Goal: Information Seeking & Learning: Find specific fact

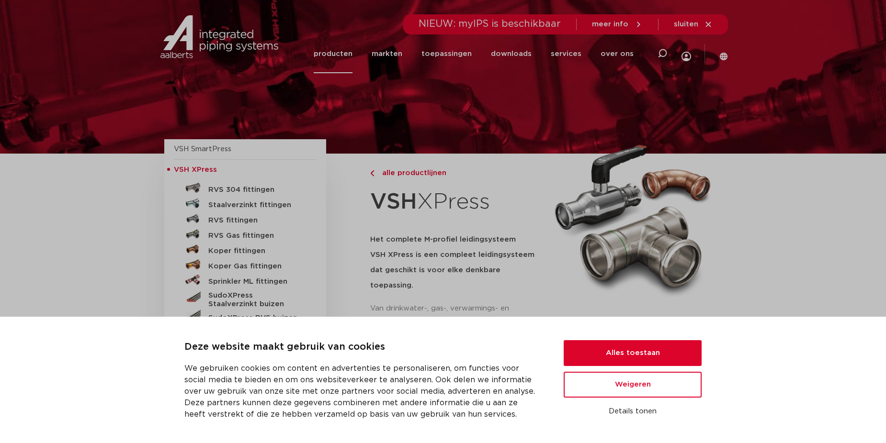
click at [349, 55] on link "producten" at bounding box center [333, 53] width 39 height 39
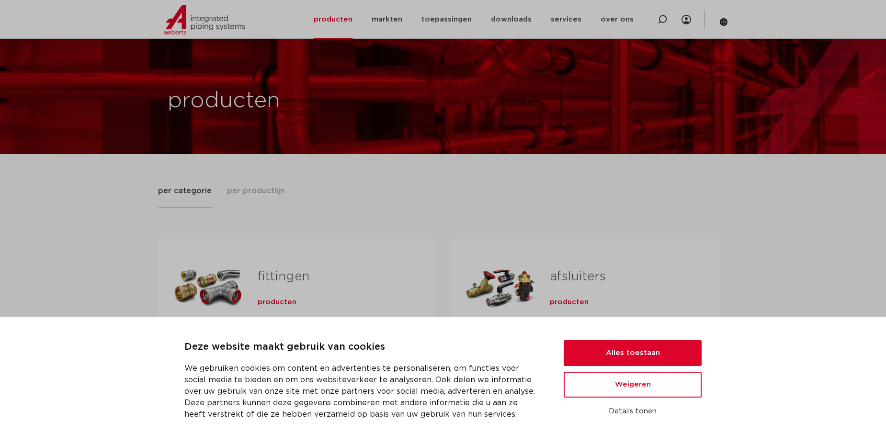
scroll to position [192, 0]
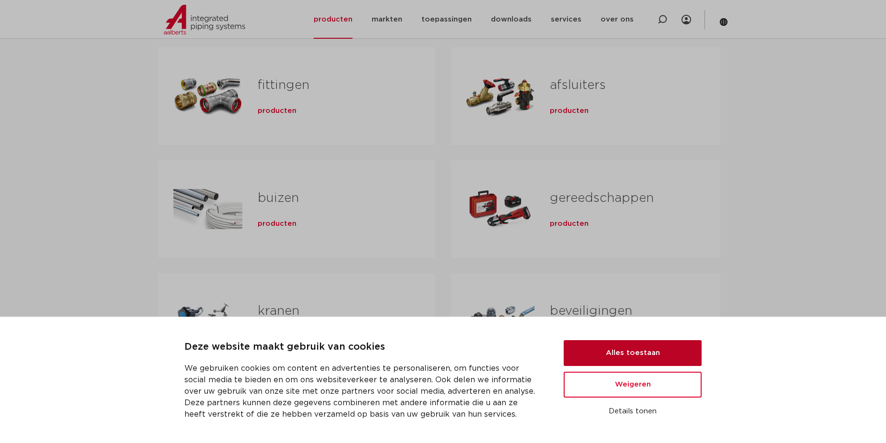
click at [647, 352] on button "Alles toestaan" at bounding box center [633, 353] width 138 height 26
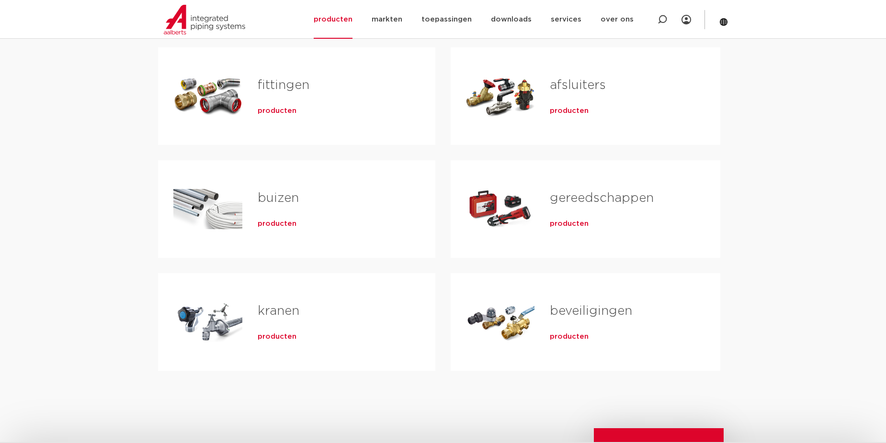
scroll to position [0, 0]
click at [570, 109] on span "producten" at bounding box center [569, 111] width 39 height 10
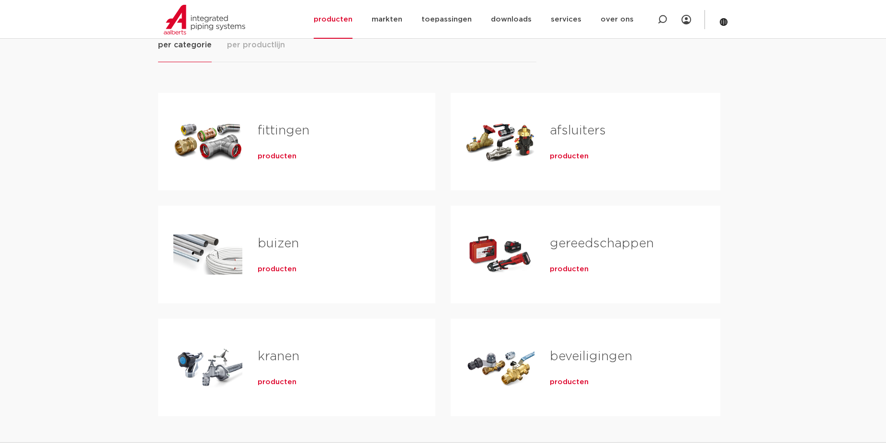
scroll to position [191, 0]
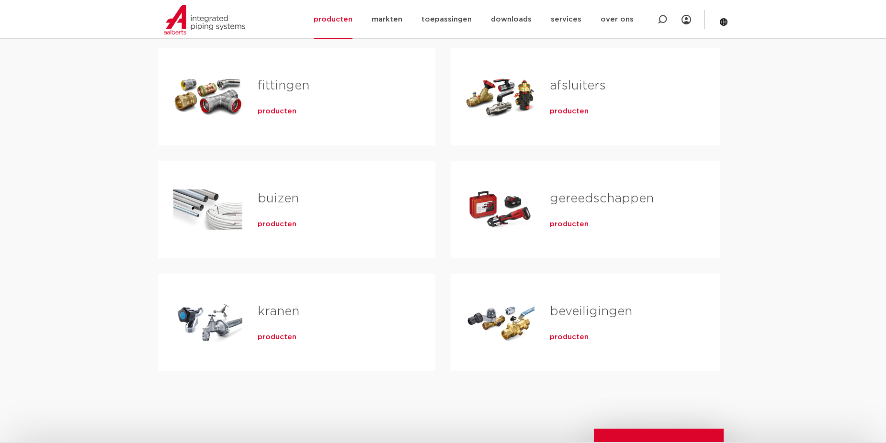
click at [572, 338] on span "producten" at bounding box center [569, 338] width 39 height 10
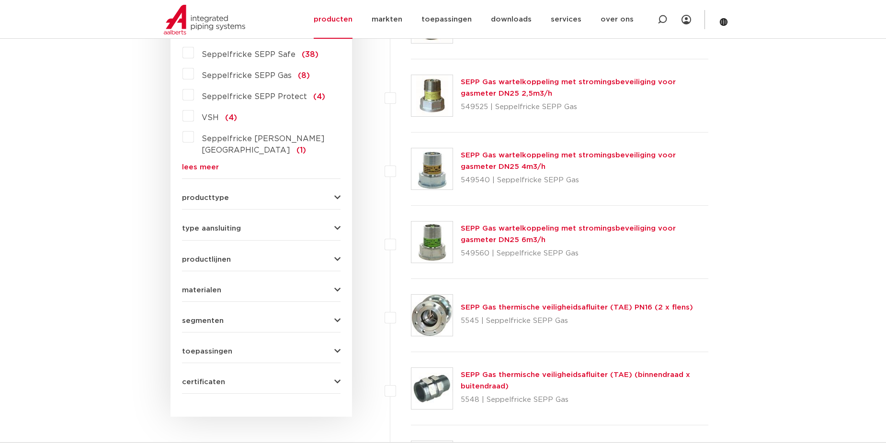
scroll to position [151, 0]
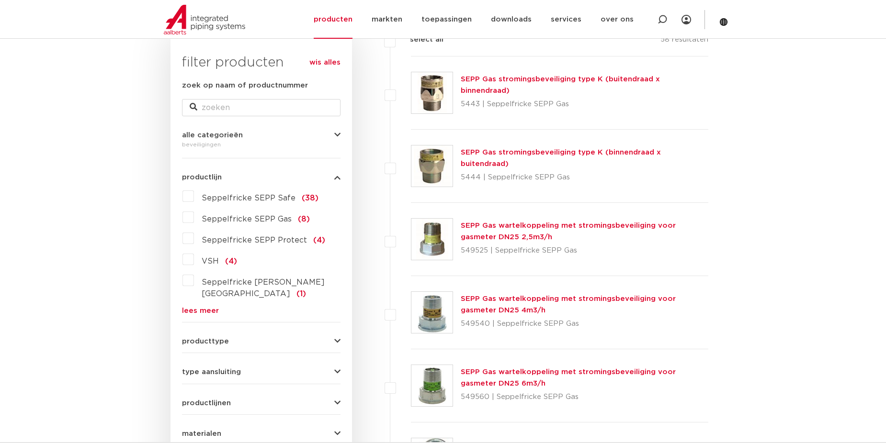
click at [213, 338] on span "producttype" at bounding box center [205, 341] width 47 height 7
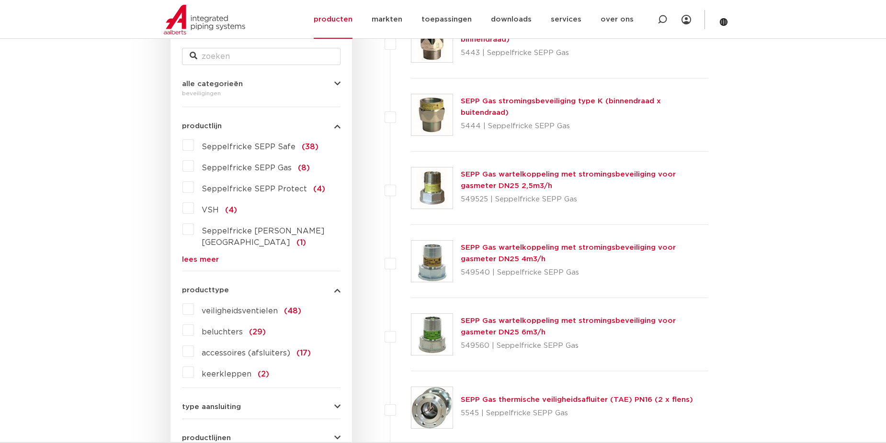
scroll to position [295, 0]
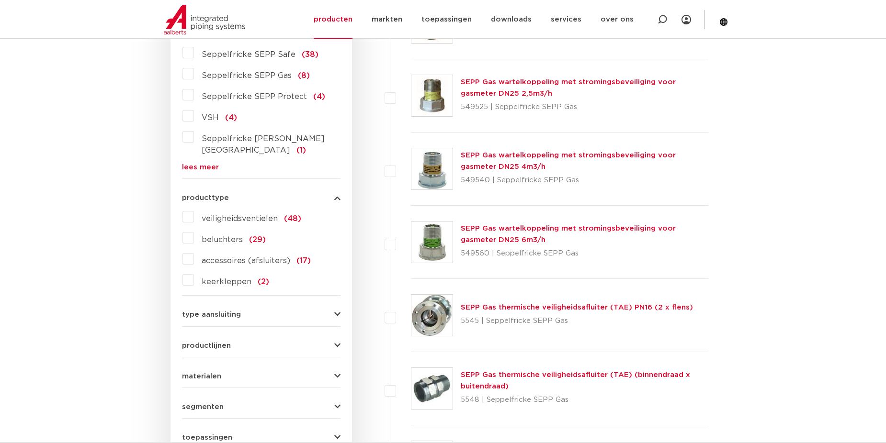
click at [194, 272] on label "keerkleppen (2)" at bounding box center [231, 279] width 75 height 15
click at [0, 0] on input "keerkleppen (2)" at bounding box center [0, 0] width 0 height 0
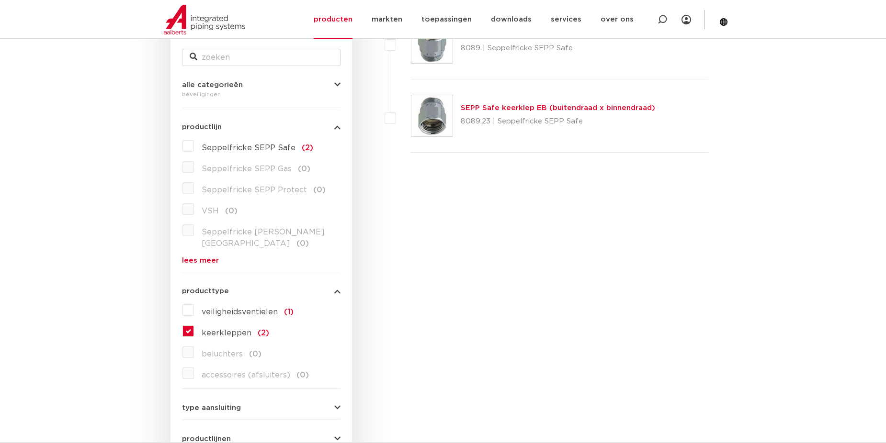
scroll to position [118, 0]
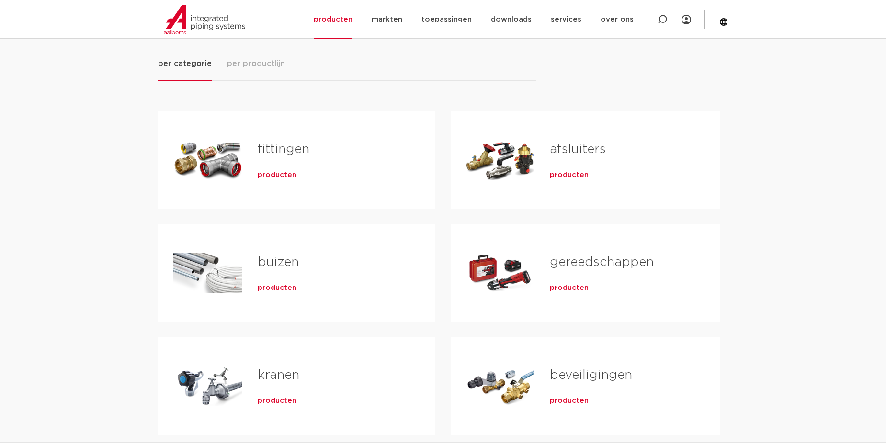
scroll to position [95, 0]
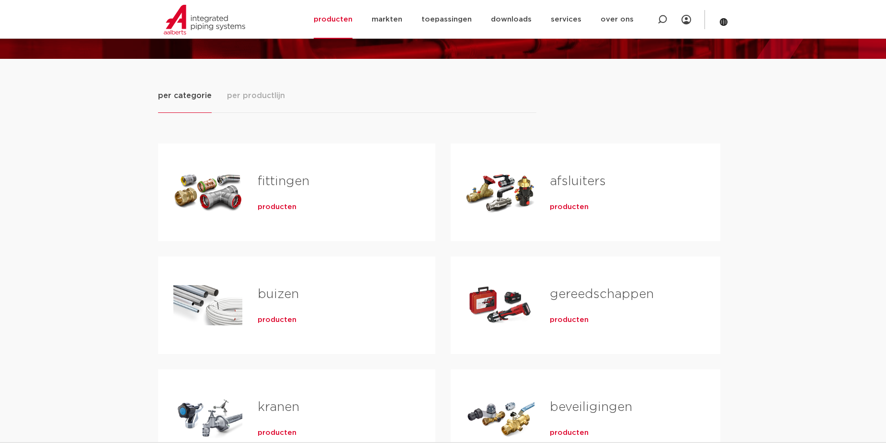
click at [576, 204] on span "producten" at bounding box center [569, 208] width 39 height 10
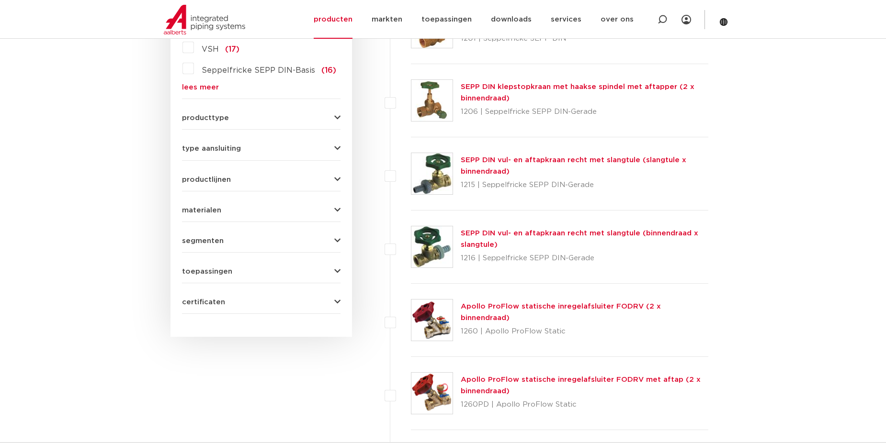
scroll to position [383, 0]
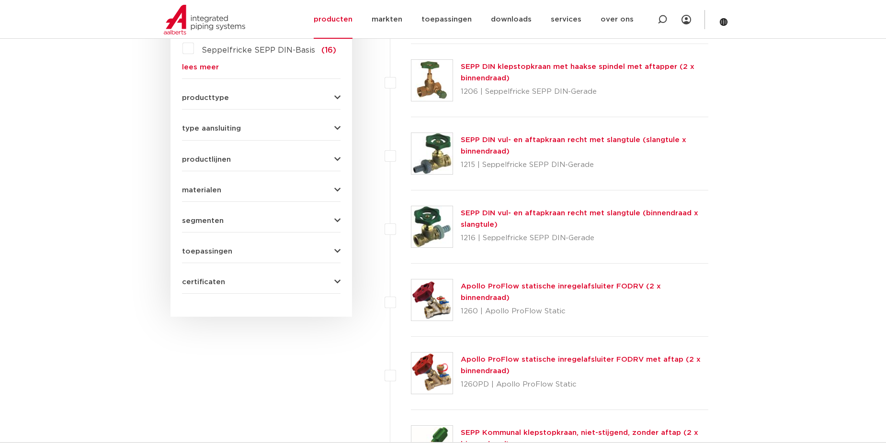
click at [238, 134] on form "zoek op naam of productnummer alle categorieën afsluiters fittingen afsluiters …" at bounding box center [261, 71] width 159 height 446
click at [236, 131] on span "type aansluiting" at bounding box center [211, 128] width 59 height 7
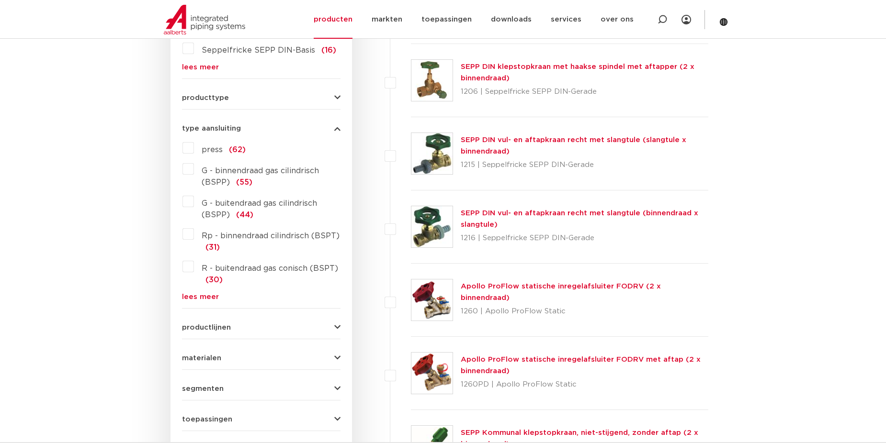
click at [220, 134] on div "type aansluiting press (62) G - binnendraad gas cilindrisch (BSPP) (55) G - bui…" at bounding box center [261, 208] width 159 height 183
click at [215, 121] on div "type aansluiting press (62) G - binnendraad gas cilindrisch (BSPP) (55) G - bui…" at bounding box center [261, 208] width 159 height 183
click at [210, 100] on span "producttype" at bounding box center [205, 97] width 47 height 7
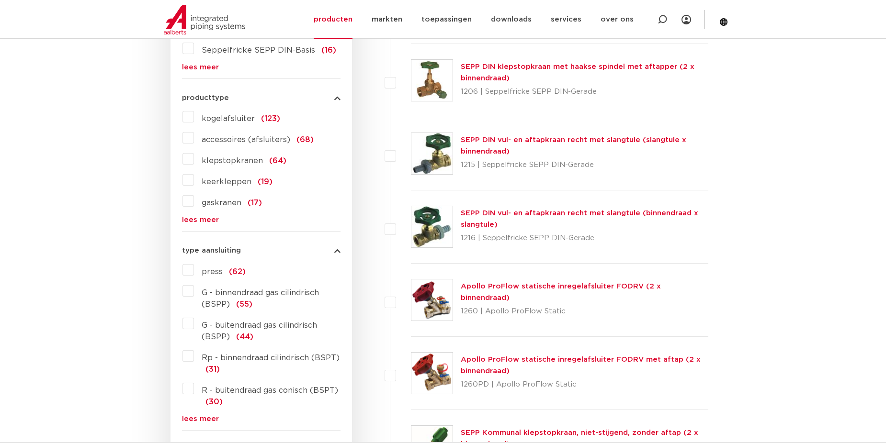
click at [194, 178] on label "keerkleppen (19)" at bounding box center [233, 179] width 79 height 15
click at [0, 0] on input "keerkleppen (19)" at bounding box center [0, 0] width 0 height 0
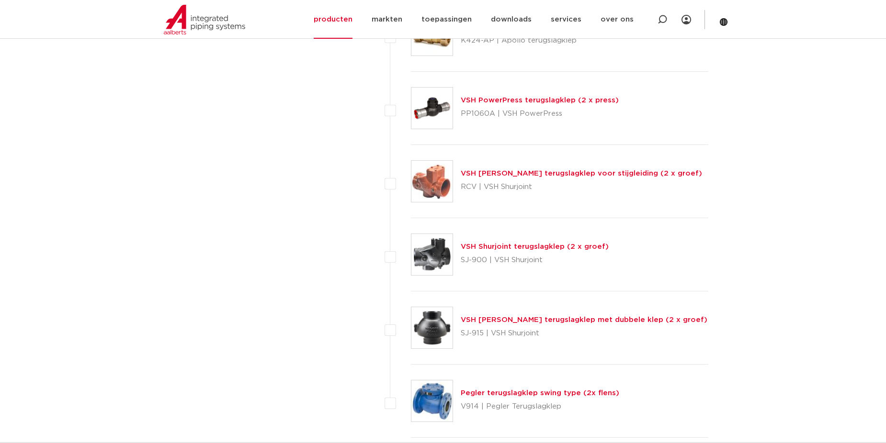
scroll to position [1101, 0]
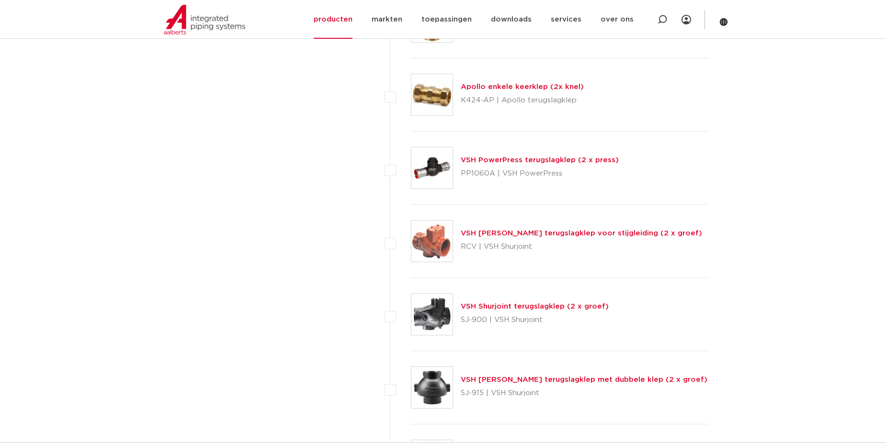
drag, startPoint x: 530, startPoint y: 155, endPoint x: 525, endPoint y: 153, distance: 5.2
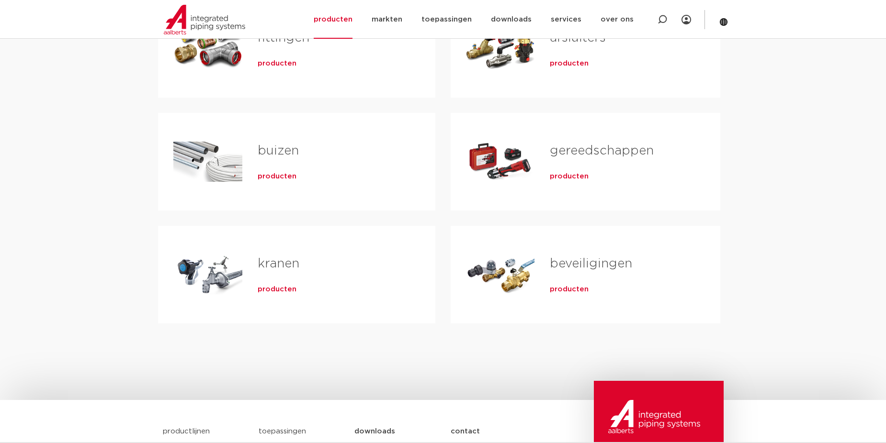
scroll to position [239, 0]
click at [272, 292] on span "producten" at bounding box center [277, 289] width 39 height 10
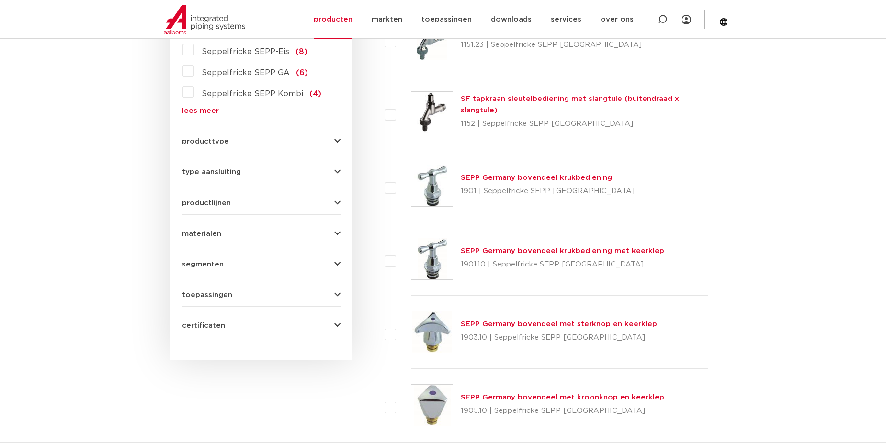
scroll to position [189, 0]
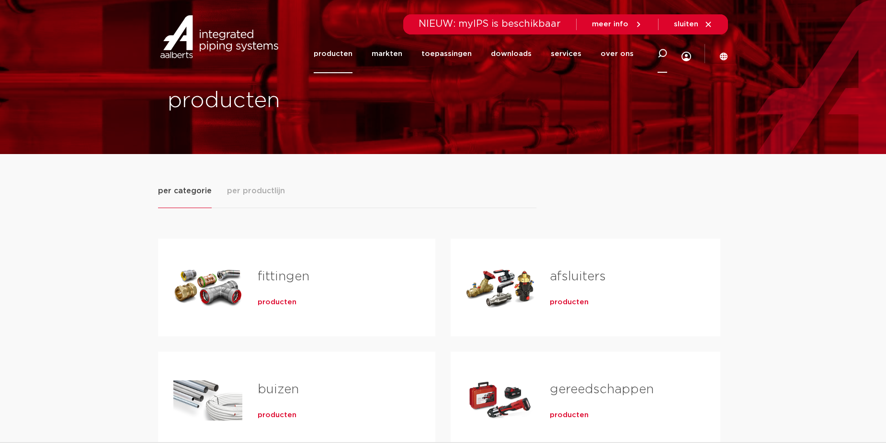
click at [659, 55] on icon at bounding box center [661, 53] width 11 height 11
click at [575, 56] on input "Zoeken" at bounding box center [517, 52] width 301 height 19
type input "ea keerklep"
click button "Zoeken" at bounding box center [0, 0] width 0 height 0
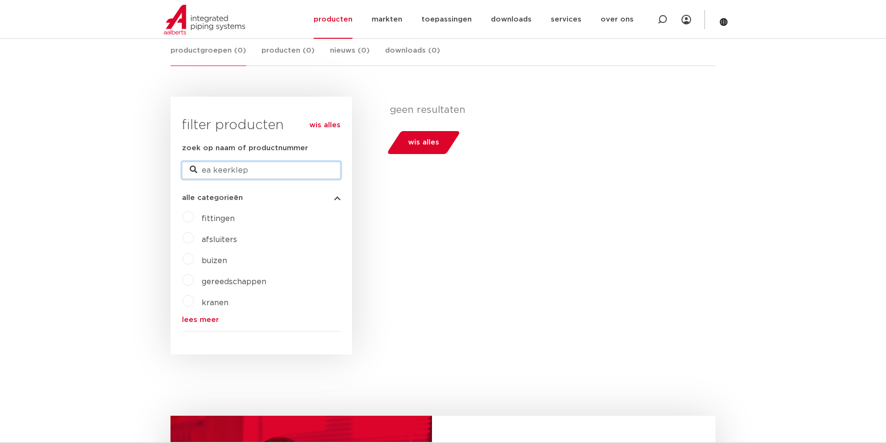
click at [289, 169] on input "ea keerklep" at bounding box center [261, 170] width 159 height 17
drag, startPoint x: 246, startPoint y: 166, endPoint x: 173, endPoint y: 167, distance: 72.3
click at [173, 167] on div "wis alles filter producten zoek op naam of productnummer ea keerklep alle categ…" at bounding box center [261, 226] width 182 height 258
type input "EA"
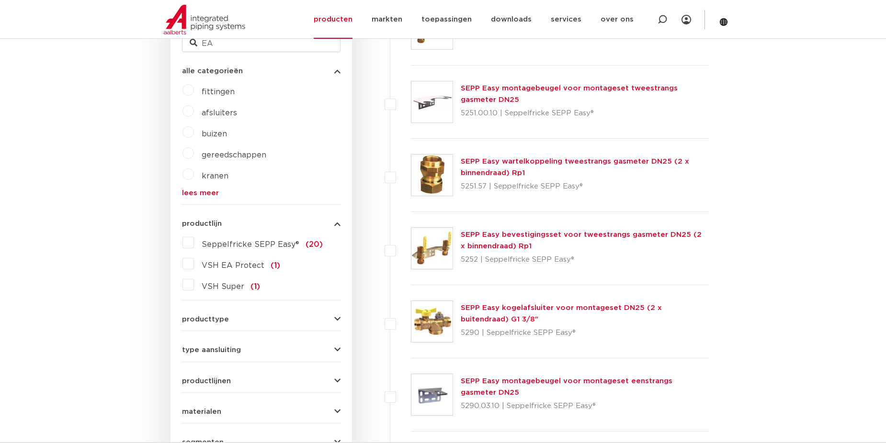
scroll to position [375, 0]
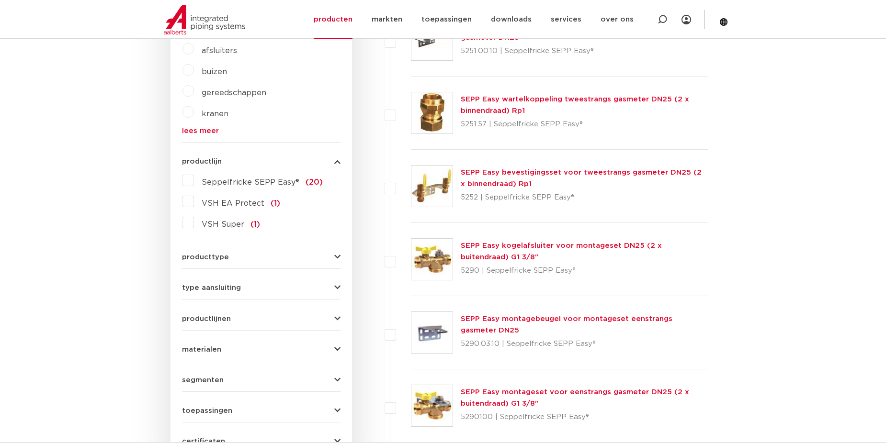
click at [194, 203] on label "VSH EA Protect (1)" at bounding box center [237, 201] width 86 height 15
click at [0, 0] on input "VSH EA Protect (1)" at bounding box center [0, 0] width 0 height 0
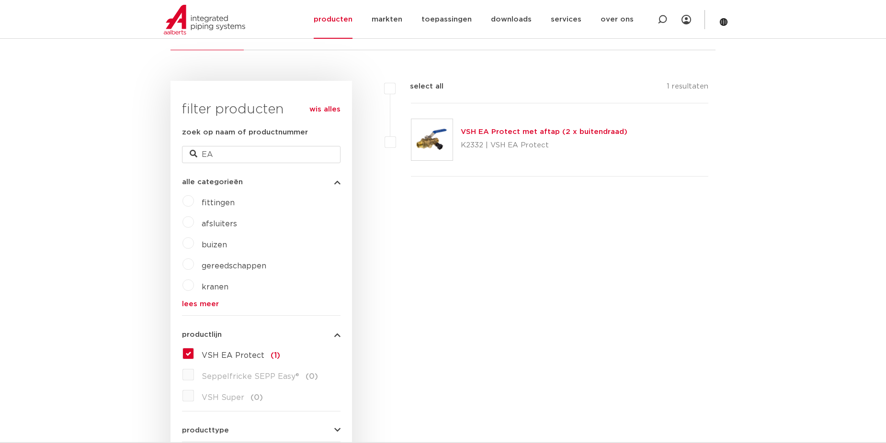
scroll to position [231, 0]
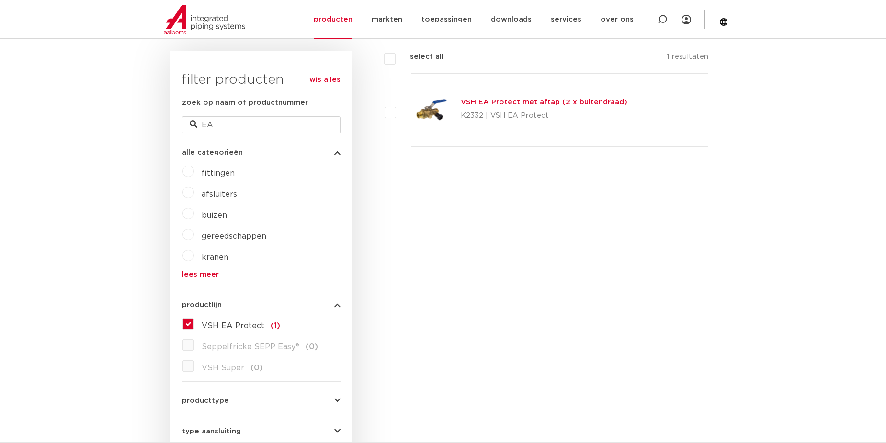
click at [194, 322] on label "VSH EA Protect (1)" at bounding box center [237, 324] width 86 height 15
click at [0, 0] on input "VSH EA Protect (1)" at bounding box center [0, 0] width 0 height 0
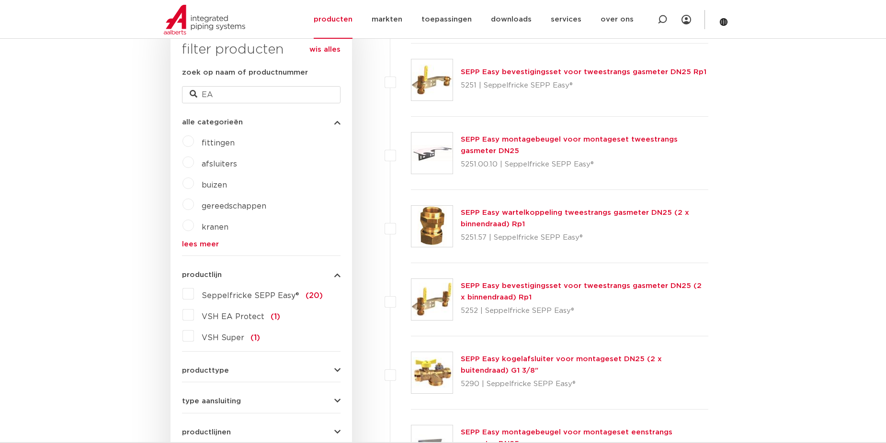
click at [194, 336] on label "VSH Super (1)" at bounding box center [227, 336] width 66 height 15
click at [0, 0] on input "VSH Super (1)" at bounding box center [0, 0] width 0 height 0
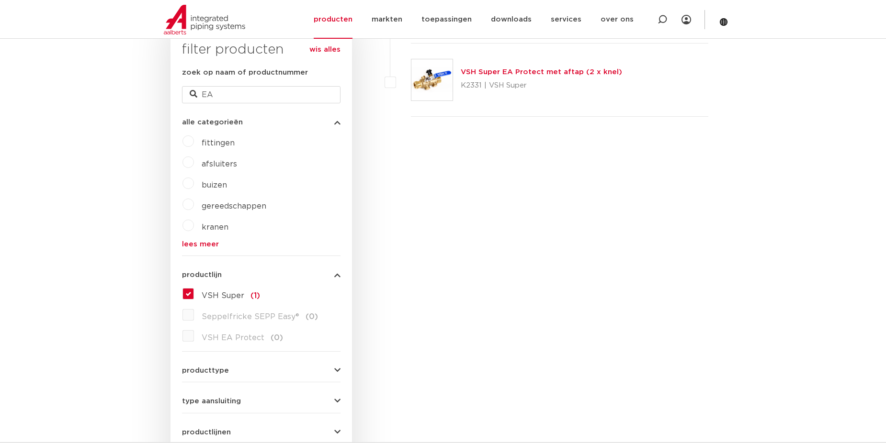
click at [489, 67] on div "VSH Super EA Protect met aftap (2 x knel) K2331 | VSH Super" at bounding box center [541, 80] width 161 height 27
click at [489, 70] on link "VSH Super EA Protect met aftap (2 x knel)" at bounding box center [541, 71] width 161 height 7
